Goal: Task Accomplishment & Management: Use online tool/utility

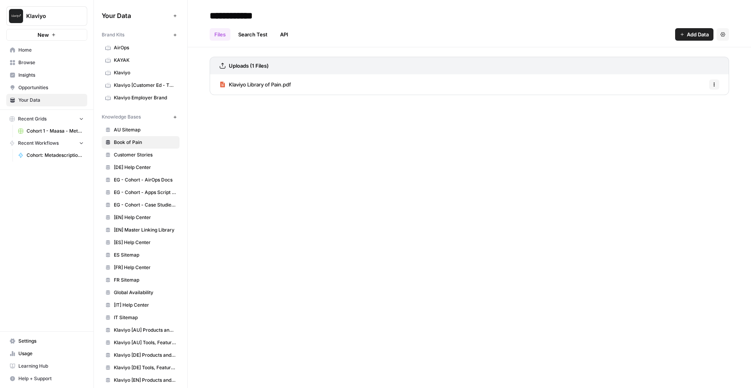
click at [47, 49] on span "Home" at bounding box center [50, 50] width 65 height 7
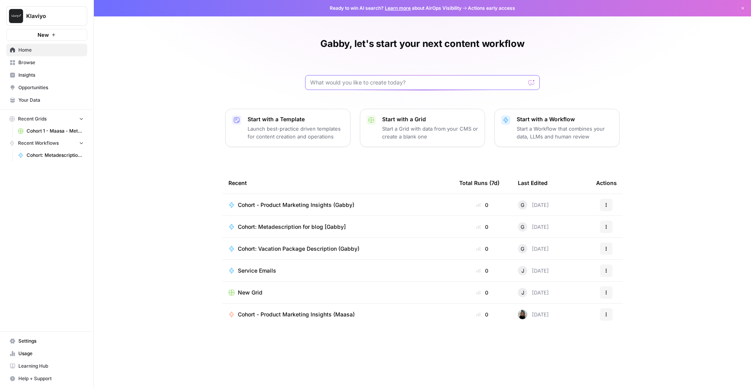
click at [342, 83] on input "text" at bounding box center [417, 83] width 215 height 8
click at [65, 97] on span "Your Data" at bounding box center [50, 100] width 65 height 7
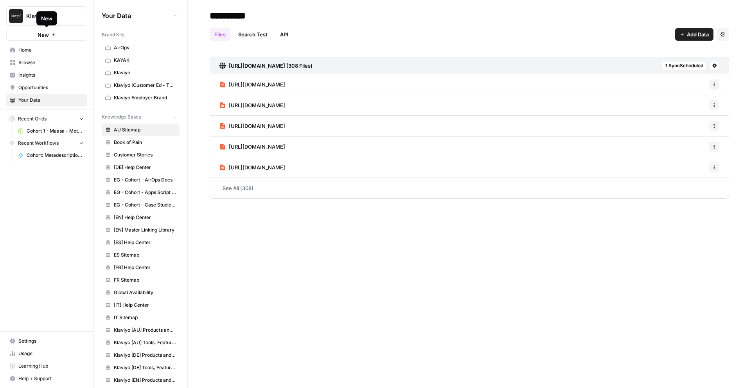
click at [52, 50] on span "Home" at bounding box center [50, 50] width 65 height 7
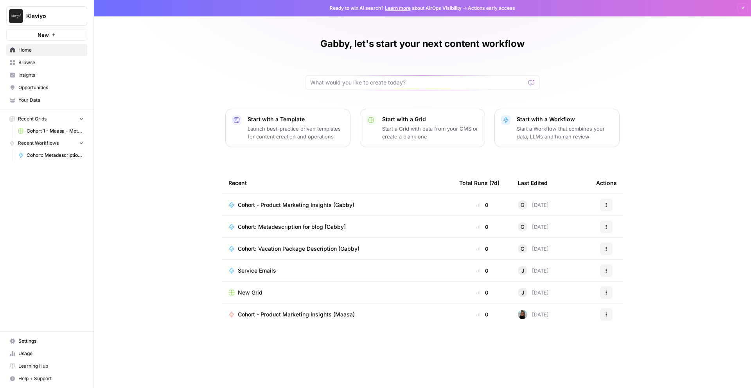
click at [262, 117] on p "Start with a Template" at bounding box center [295, 119] width 96 height 8
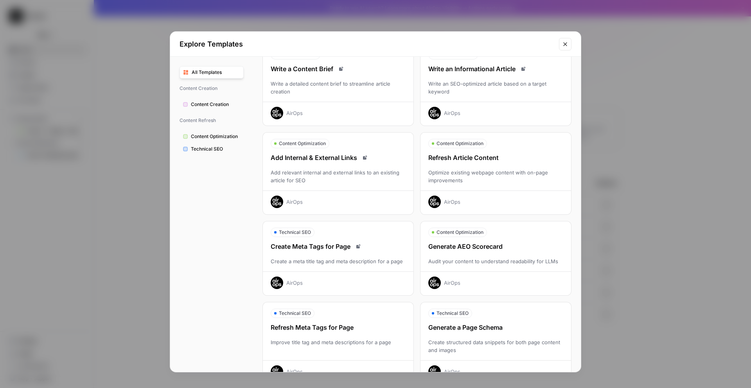
scroll to position [43, 0]
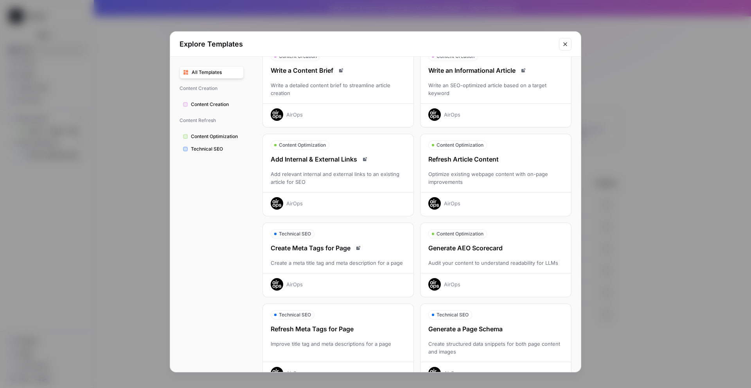
click at [502, 247] on div "Generate AEO Scorecard" at bounding box center [495, 247] width 150 height 9
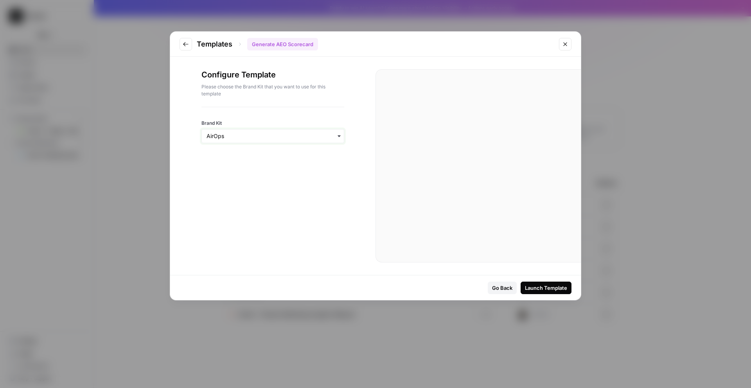
click at [323, 139] on input "Brand Kit" at bounding box center [272, 136] width 133 height 8
click at [362, 113] on div "Configure Template Please choose the Brand Kit that you want to use for this te…" at bounding box center [272, 166] width 205 height 218
click at [187, 48] on button "Go to previous step" at bounding box center [185, 44] width 13 height 13
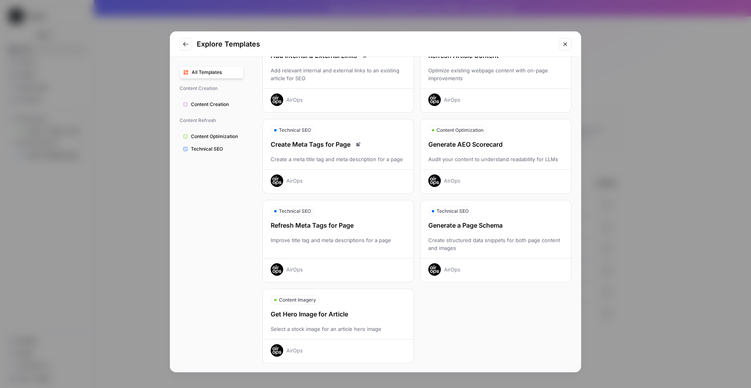
scroll to position [147, 0]
click at [218, 134] on span "Content Optimization" at bounding box center [215, 136] width 49 height 7
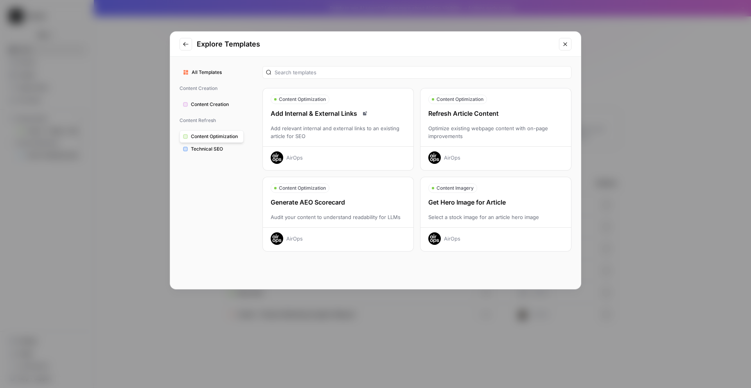
click at [219, 102] on span "Content Creation" at bounding box center [215, 104] width 49 height 7
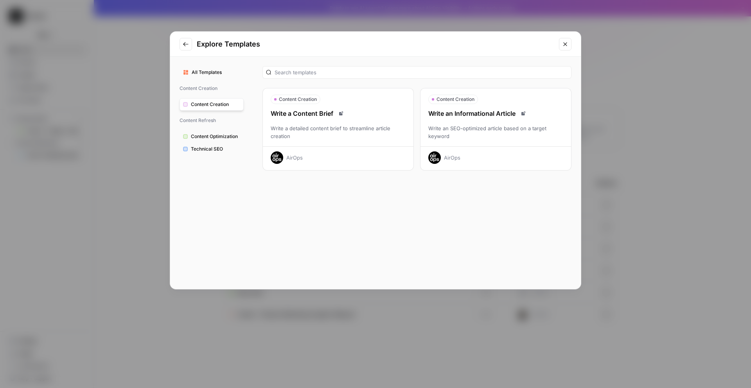
click at [215, 149] on span "Technical SEO" at bounding box center [215, 148] width 49 height 7
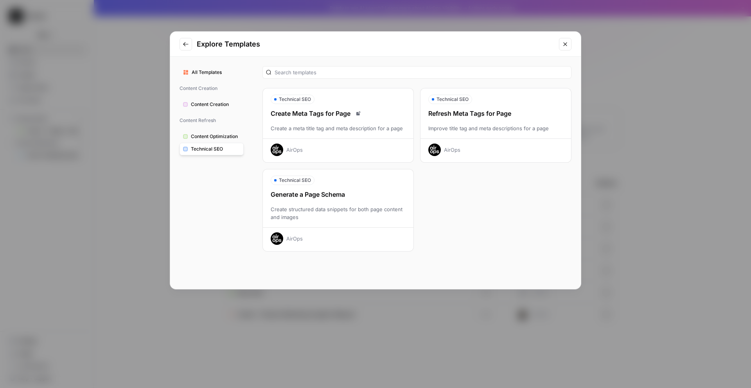
click at [219, 102] on span "Content Creation" at bounding box center [215, 104] width 49 height 7
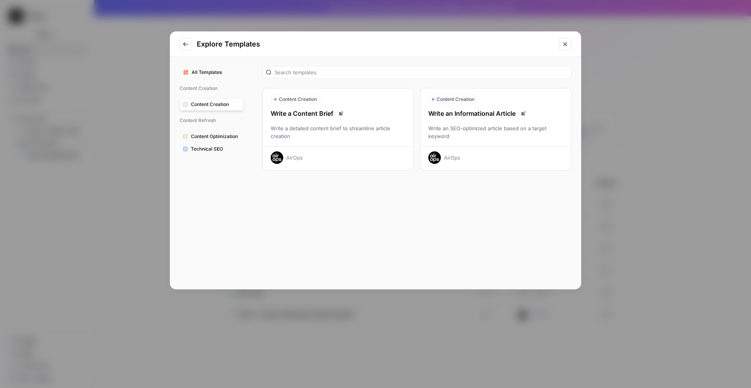
click at [208, 66] on button "All Templates" at bounding box center [211, 72] width 64 height 13
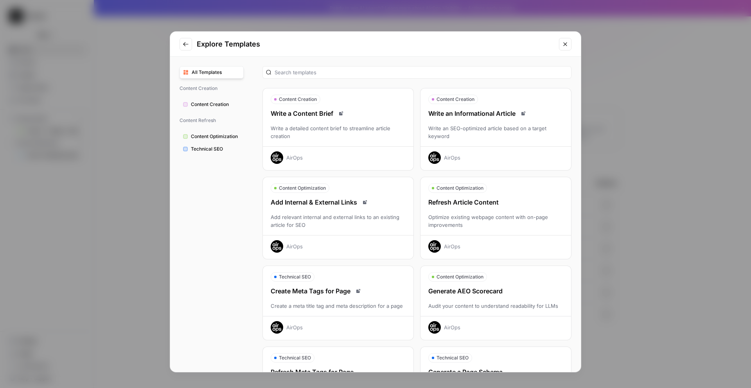
click at [451, 286] on div "Generate AEO Scorecard" at bounding box center [495, 290] width 150 height 9
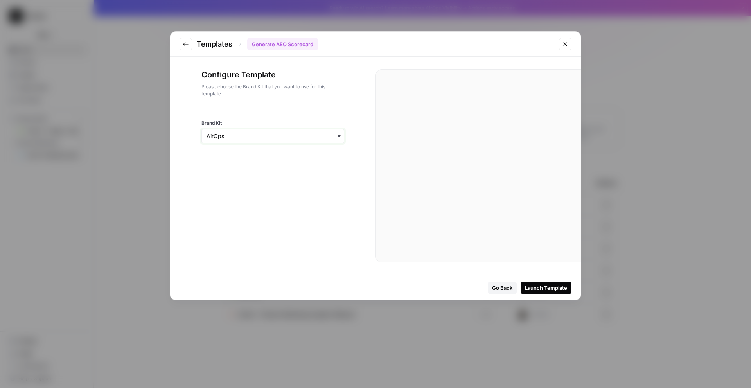
click at [252, 137] on input "Brand Kit" at bounding box center [272, 136] width 133 height 8
click at [406, 244] on div at bounding box center [485, 181] width 189 height 192
click at [283, 137] on input "Brand Kit" at bounding box center [272, 136] width 133 height 8
click at [276, 203] on div "Klaviyo" at bounding box center [273, 201] width 142 height 15
click at [301, 136] on input "Brand Kit" at bounding box center [272, 136] width 133 height 8
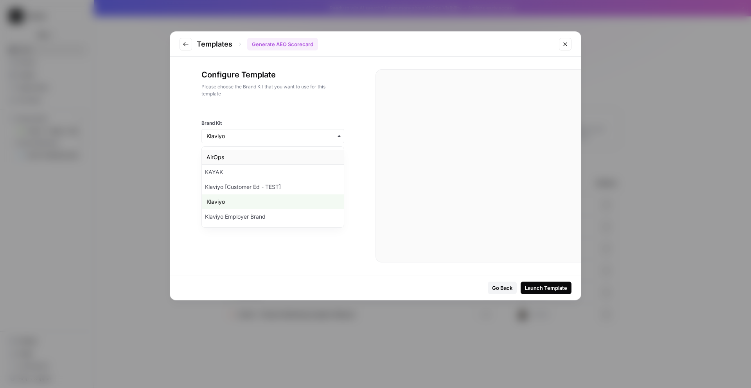
click at [281, 157] on div "AirOps" at bounding box center [273, 157] width 142 height 15
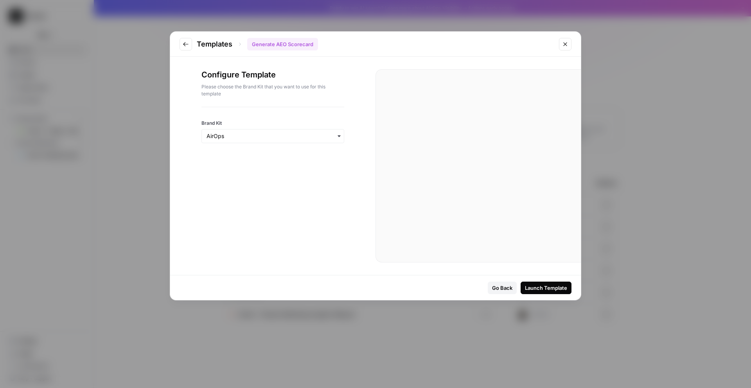
click at [281, 145] on div at bounding box center [272, 146] width 143 height 6
click at [279, 139] on input "Brand Kit" at bounding box center [272, 136] width 133 height 8
click at [276, 199] on div "Klaviyo" at bounding box center [273, 201] width 142 height 15
click at [549, 284] on div "Launch Template" at bounding box center [546, 288] width 42 height 8
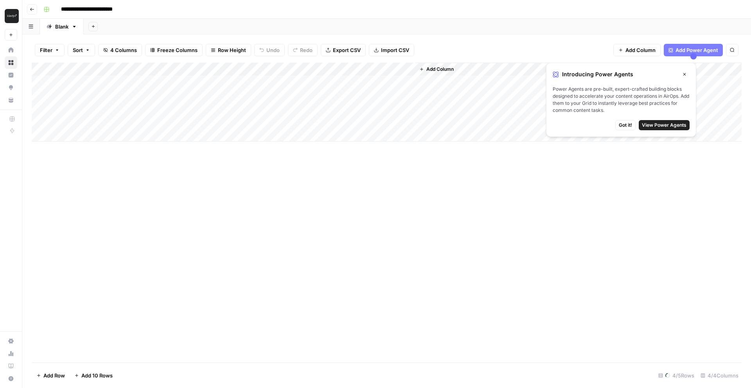
click at [657, 123] on span "View Power Agents" at bounding box center [663, 125] width 45 height 7
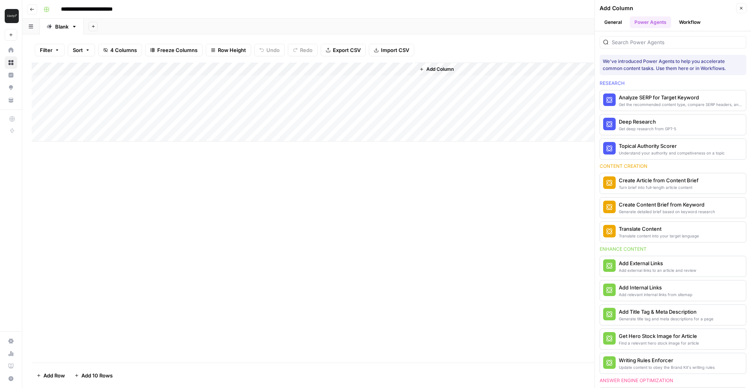
click at [740, 5] on button "Close" at bounding box center [741, 8] width 10 height 10
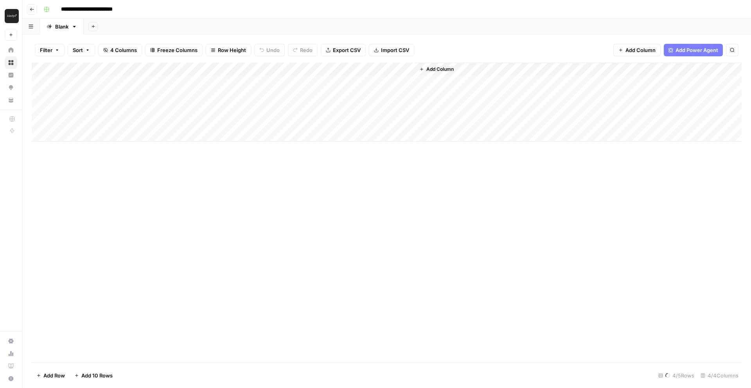
click at [35, 11] on button "Go back" at bounding box center [32, 9] width 10 height 10
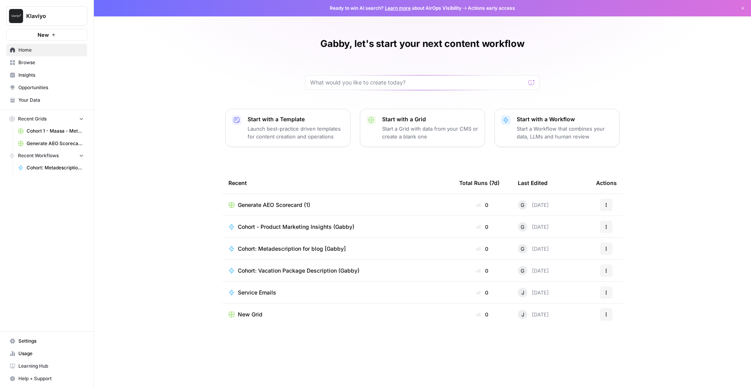
click at [604, 203] on icon "button" at bounding box center [606, 204] width 5 height 5
click at [615, 242] on span "Delete" at bounding box center [646, 241] width 63 height 8
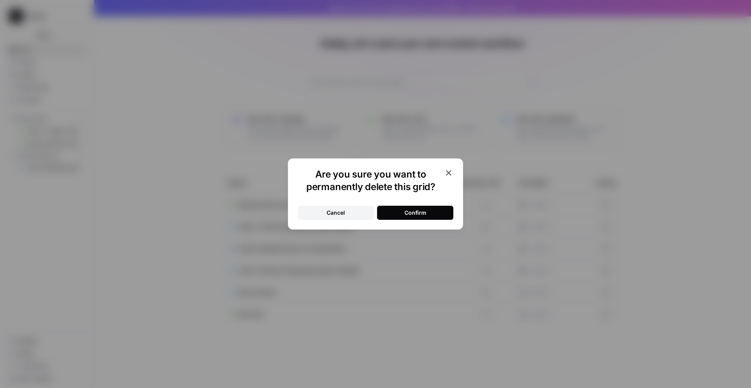
click at [419, 206] on button "Confirm" at bounding box center [415, 213] width 76 height 14
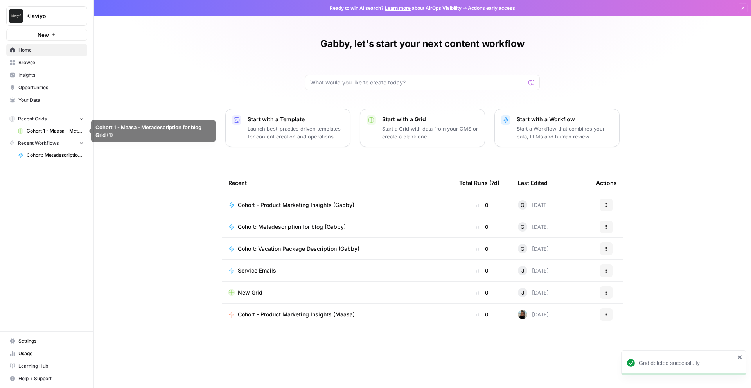
click at [31, 97] on span "Your Data" at bounding box center [50, 100] width 65 height 7
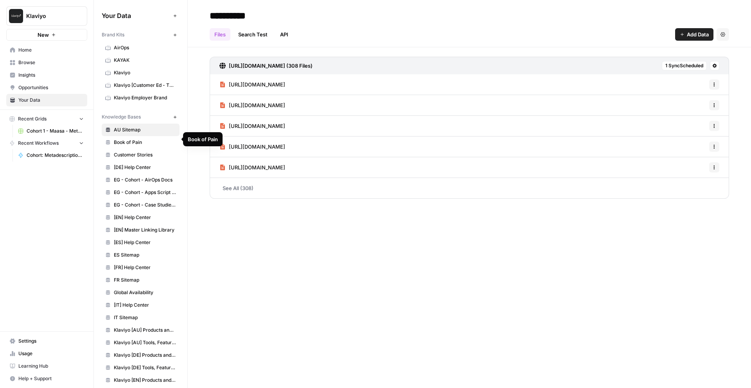
scroll to position [16, 0]
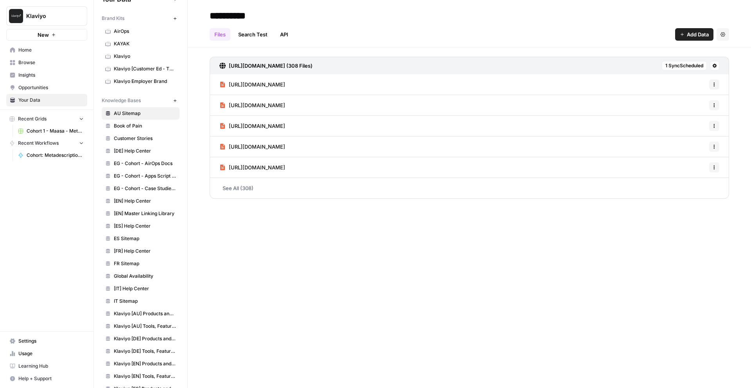
click at [132, 227] on span "[ES] Help Center" at bounding box center [145, 225] width 62 height 7
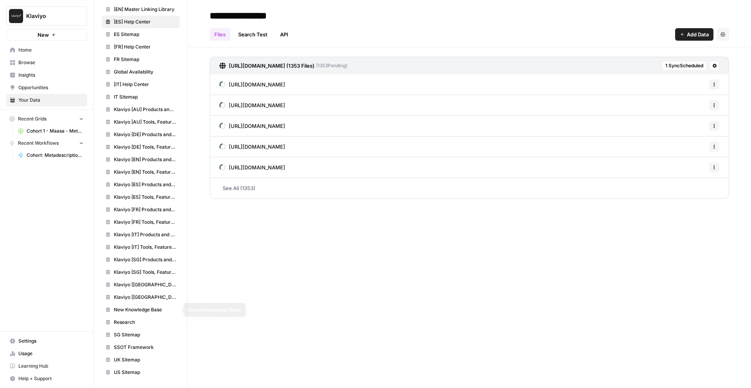
click at [137, 313] on link "New Knowledge Base" at bounding box center [141, 309] width 78 height 13
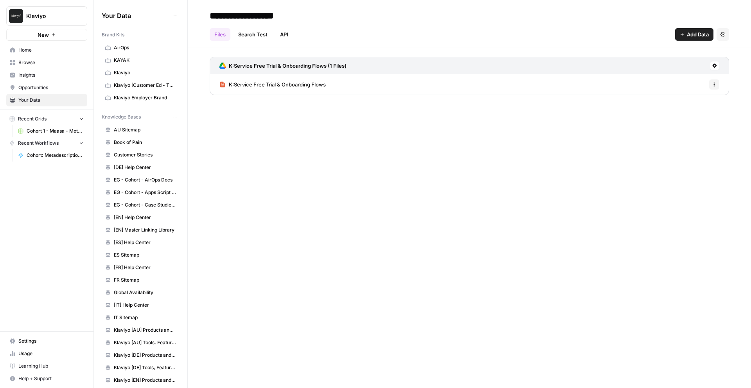
click at [174, 118] on icon "button" at bounding box center [175, 117] width 4 height 4
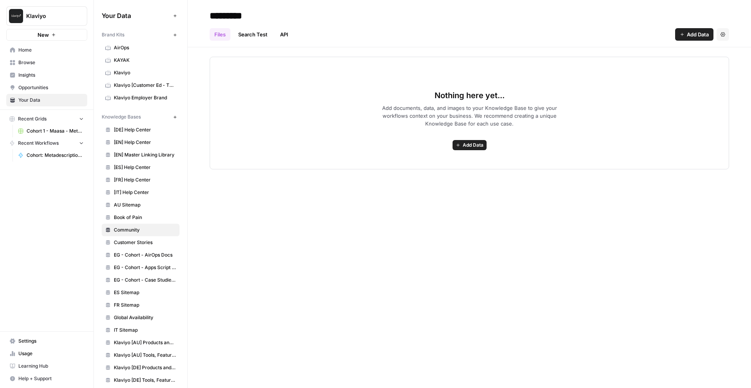
type input "*********"
click at [470, 142] on span "Add Data" at bounding box center [472, 145] width 21 height 7
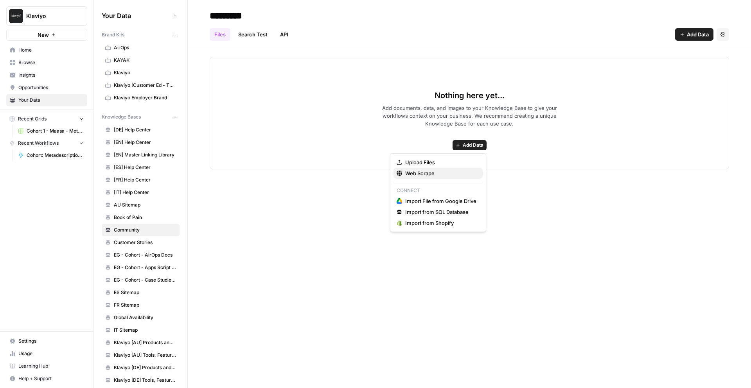
click at [452, 177] on span "Web Scrape" at bounding box center [440, 173] width 71 height 8
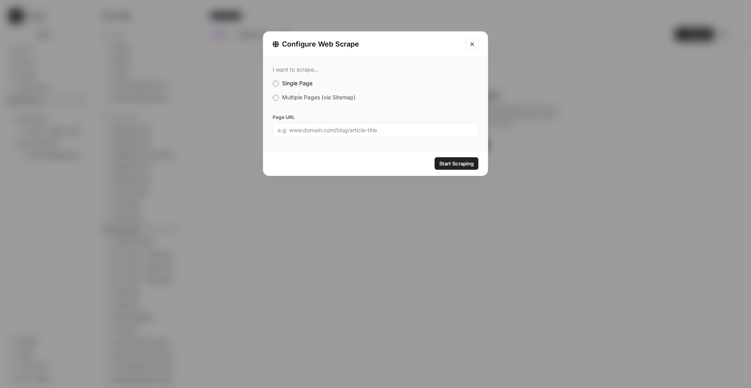
click at [328, 97] on span "Multiple Pages (via Sitemap)" at bounding box center [318, 97] width 73 height 7
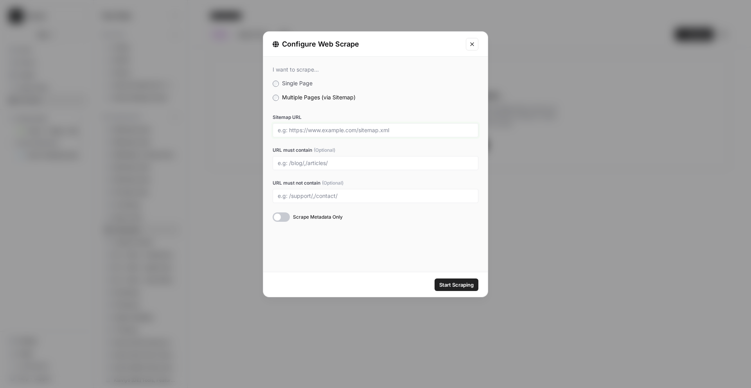
click at [331, 131] on input "Sitemap URL" at bounding box center [375, 130] width 195 height 7
paste input "[URL][DOMAIN_NAME]"
type input "[URL][DOMAIN_NAME]"
click at [288, 171] on div "Sitemap URL [URL][DOMAIN_NAME] URL must contain (Optional) URL must not contain…" at bounding box center [375, 168] width 206 height 108
click at [336, 258] on div "I want to scrape... Single Page Multiple Pages (via Sitemap) Sitemap URL [URL][…" at bounding box center [375, 164] width 224 height 215
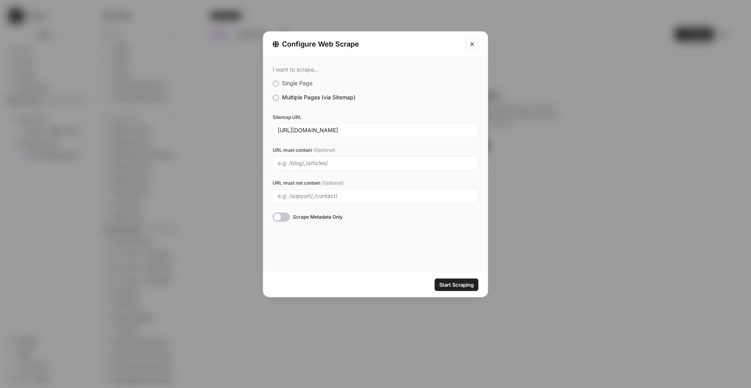
click at [460, 281] on span "Start Scraping" at bounding box center [456, 285] width 34 height 8
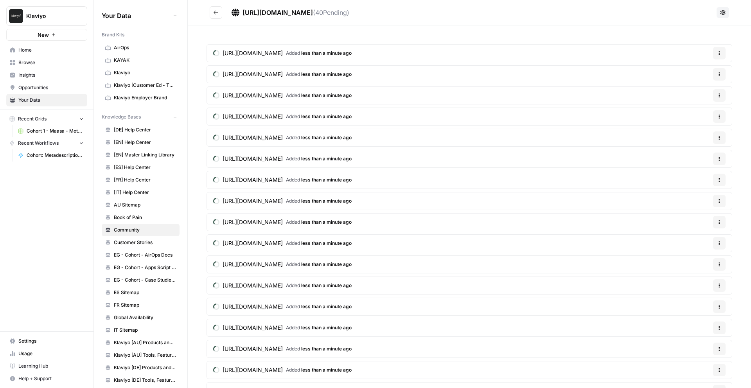
click at [210, 11] on button "Go back" at bounding box center [216, 12] width 13 height 13
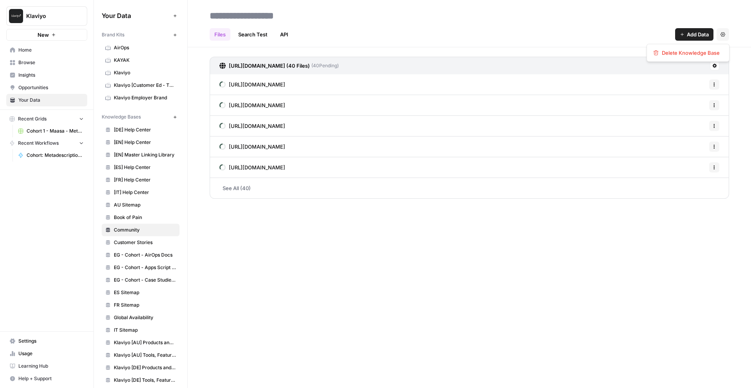
click at [723, 29] on button "Settings" at bounding box center [722, 34] width 13 height 13
click at [709, 50] on span "Delete Knowledge Base" at bounding box center [690, 53] width 58 height 8
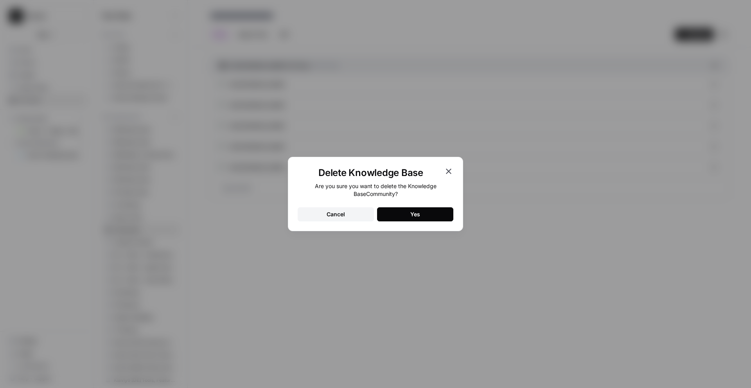
click at [397, 207] on div "Are you sure you want to delete the Knowledge Base Community ? Cancel Yes" at bounding box center [375, 201] width 156 height 39
click at [399, 211] on button "Yes" at bounding box center [415, 214] width 76 height 14
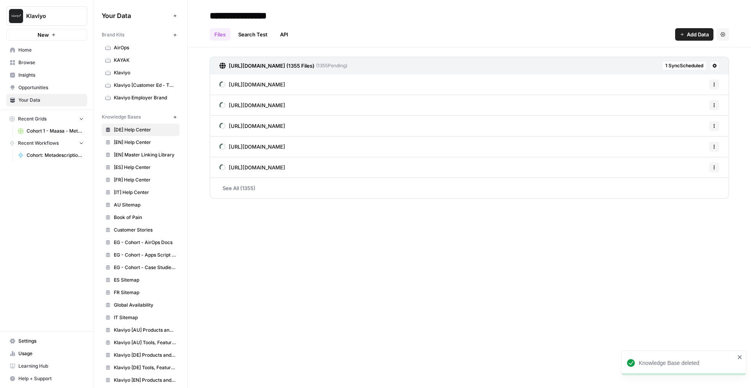
click at [170, 116] on button "New" at bounding box center [174, 116] width 9 height 9
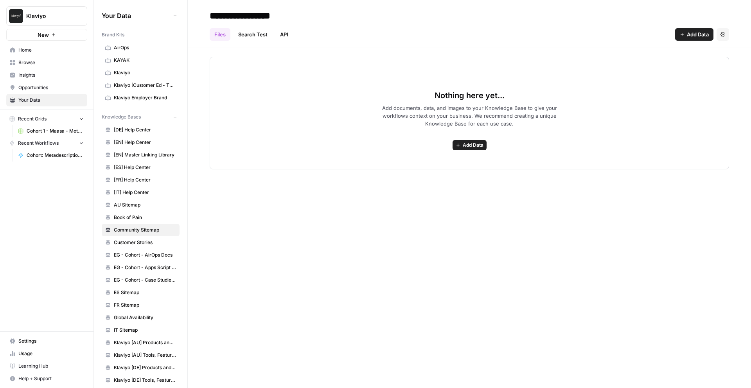
type input "**********"
click at [480, 144] on span "Add Data" at bounding box center [472, 145] width 21 height 7
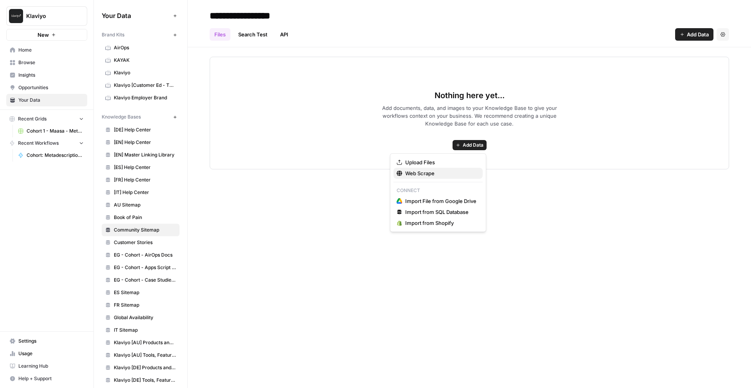
click at [460, 175] on span "Web Scrape" at bounding box center [440, 173] width 71 height 8
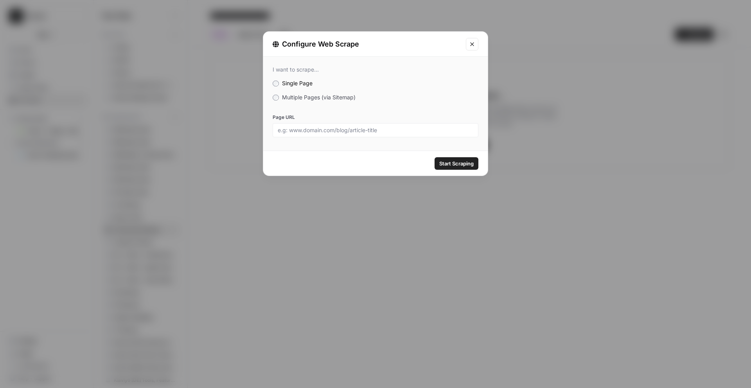
click at [304, 95] on span "Multiple Pages (via Sitemap)" at bounding box center [318, 97] width 73 height 7
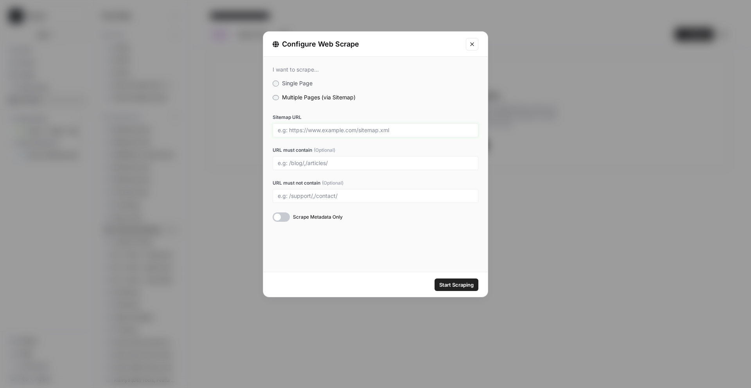
click at [310, 129] on input "Sitemap URL" at bounding box center [375, 130] width 195 height 7
paste input "[URL][DOMAIN_NAME]"
type input "[URL][DOMAIN_NAME]"
click at [321, 164] on input "URL must contain (Optional)" at bounding box center [375, 162] width 195 height 7
type input "/marketing,"
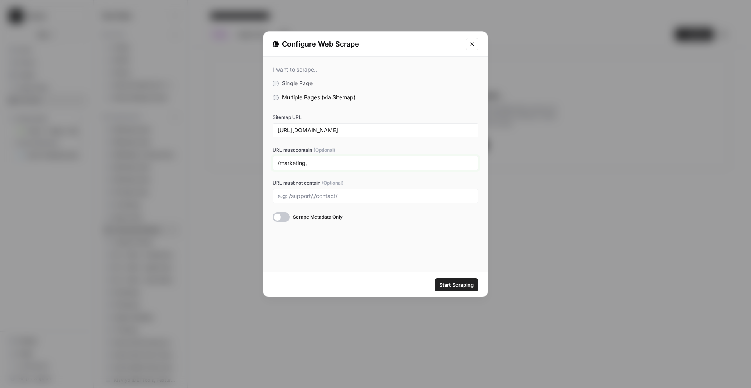
drag, startPoint x: 327, startPoint y: 162, endPoint x: 248, endPoint y: 162, distance: 78.6
click at [248, 162] on div "Configure Web Scrape I want to scrape... Single Page Multiple Pages (via Sitema…" at bounding box center [375, 194] width 751 height 388
click at [305, 205] on div "Sitemap URL [URL][DOMAIN_NAME] URL must contain (Optional) URL must not contain…" at bounding box center [375, 168] width 206 height 108
click at [303, 165] on input "URL must contain (Optional)" at bounding box center [375, 162] width 195 height 7
type input "m"
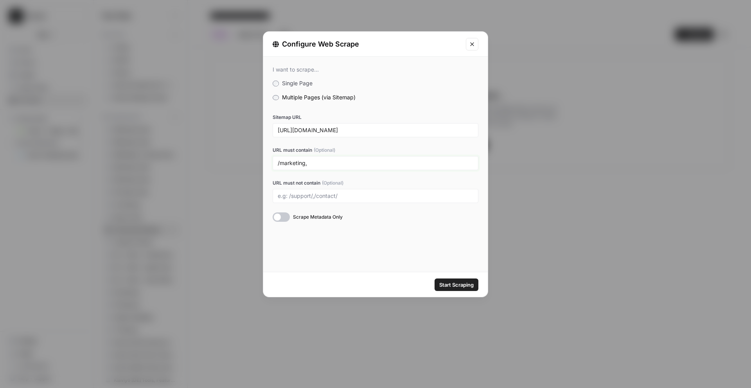
type input "/marketing,"
drag, startPoint x: 313, startPoint y: 163, endPoint x: 252, endPoint y: 163, distance: 61.8
click at [252, 163] on div "Configure Web Scrape I want to scrape... Single Page Multiple Pages (via Sitema…" at bounding box center [375, 194] width 751 height 388
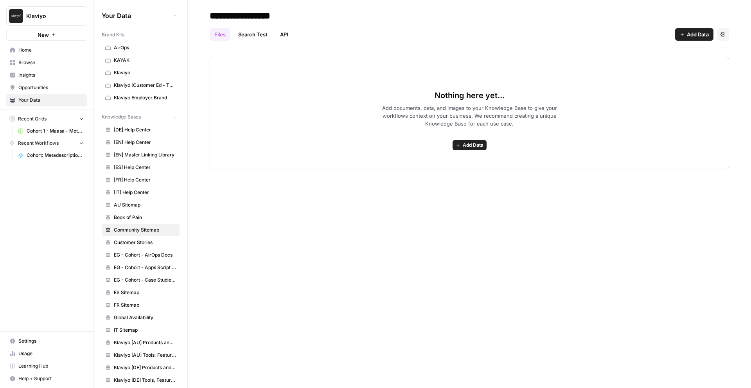
click at [459, 140] on button "Add Data" at bounding box center [469, 145] width 34 height 10
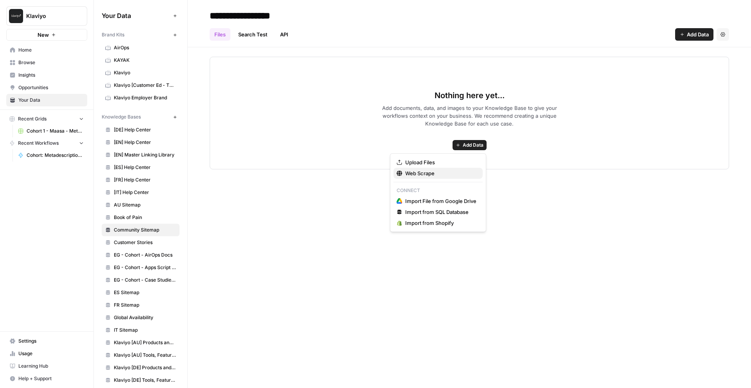
click at [402, 174] on div "Web Scrape" at bounding box center [437, 173] width 83 height 8
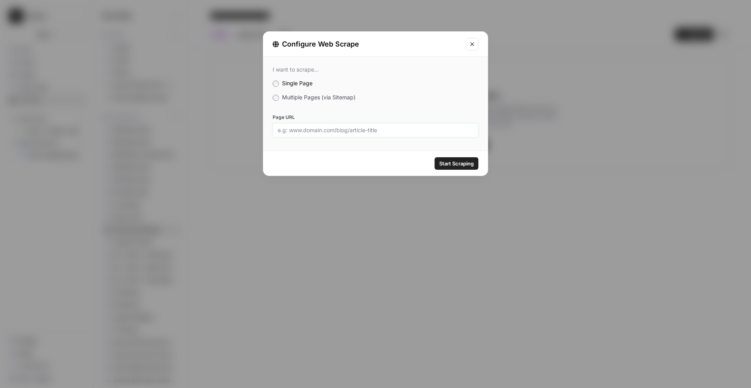
click at [356, 132] on input "Page URL" at bounding box center [375, 130] width 195 height 7
click at [311, 93] on label "Multiple Pages (via Sitemap)" at bounding box center [375, 97] width 206 height 8
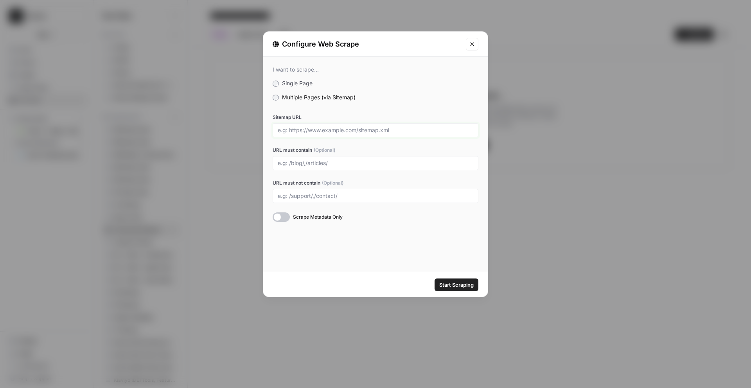
click at [318, 127] on input "Sitemap URL" at bounding box center [375, 130] width 195 height 7
paste input "[URL][DOMAIN_NAME]"
type input "[URL][DOMAIN_NAME]"
click at [362, 254] on div "I want to scrape... Single Page Multiple Pages (via Sitemap) Sitemap URL [URL][…" at bounding box center [375, 164] width 224 height 215
click at [374, 159] on input "URL must contain (Optional)" at bounding box center [375, 162] width 195 height 7
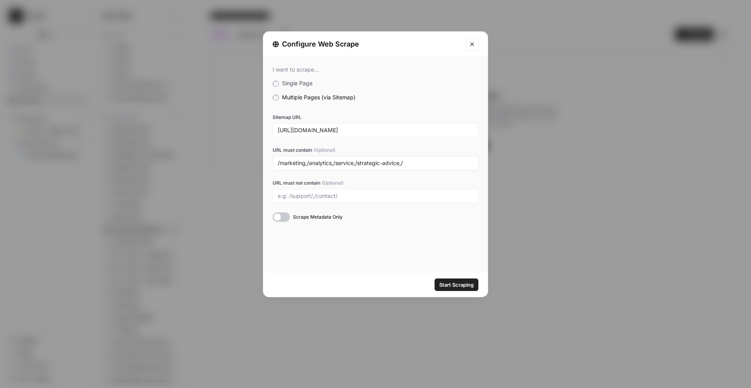
paste input "product-updates-announcements-"
type input "/marketing,/analytics,/service,/strategic-advice,/product-updates-announcements"
drag, startPoint x: 473, startPoint y: 164, endPoint x: 263, endPoint y: 163, distance: 210.3
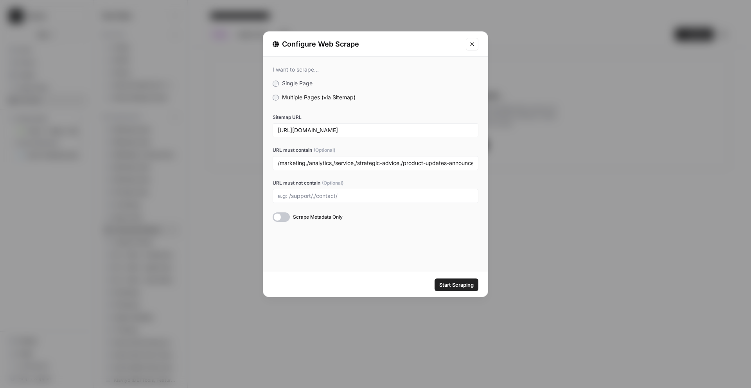
click at [263, 163] on div "I want to scrape... Single Page Multiple Pages (via Sitemap) Sitemap URL [URL][…" at bounding box center [375, 144] width 224 height 174
click at [408, 166] on input "/marketing,/analytics,/service,/strategic-advice,/product-updates-announcements" at bounding box center [375, 162] width 195 height 7
drag, startPoint x: 463, startPoint y: 163, endPoint x: 509, endPoint y: 163, distance: 45.7
click at [509, 163] on div "Configure Web Scrape I want to scrape... Single Page Multiple Pages (via Sitema…" at bounding box center [375, 194] width 751 height 388
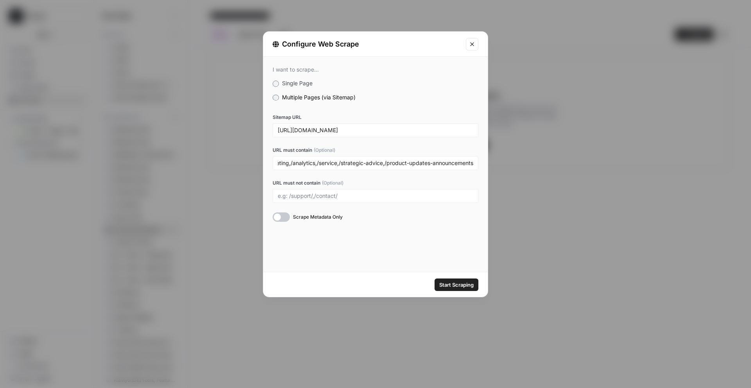
click at [473, 164] on div "/marketing,/analytics,/service,/strategic-advice,/product-updates-announcements" at bounding box center [375, 163] width 206 height 14
click at [306, 263] on div "I want to scrape... Single Page Multiple Pages (via Sitemap) Sitemap URL [URL][…" at bounding box center [375, 164] width 224 height 215
click at [458, 283] on span "Start Scraping" at bounding box center [456, 285] width 34 height 8
